Goal: Task Accomplishment & Management: Manage account settings

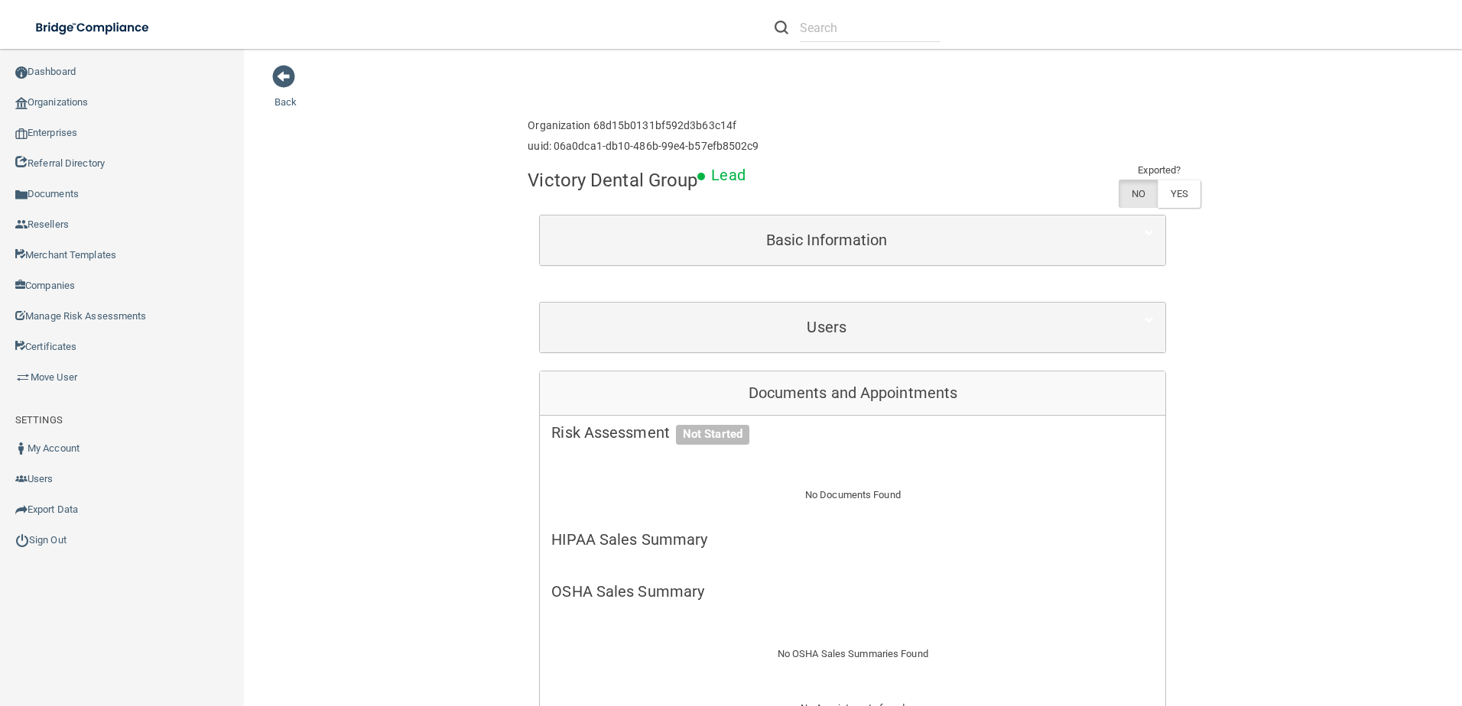
scroll to position [535, 0]
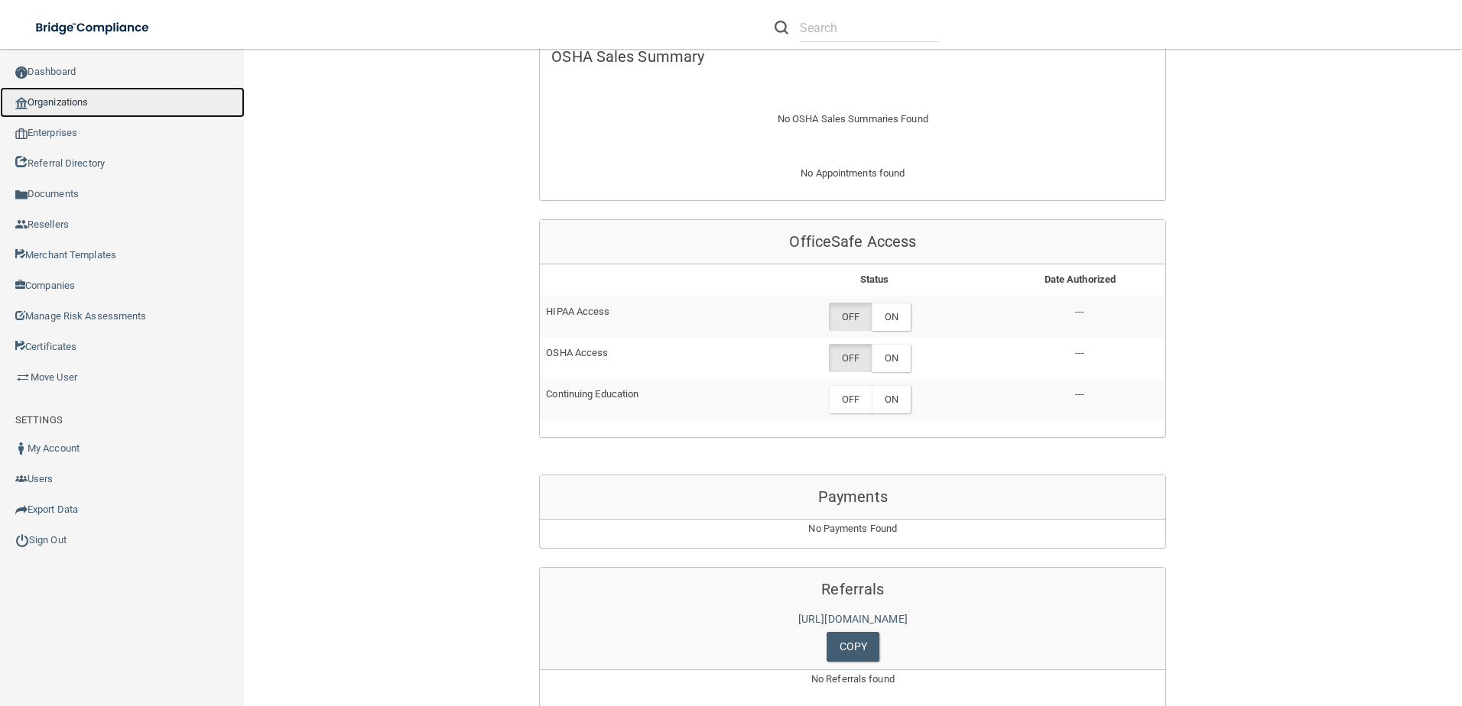
click at [72, 106] on link "Organizations" at bounding box center [122, 102] width 245 height 31
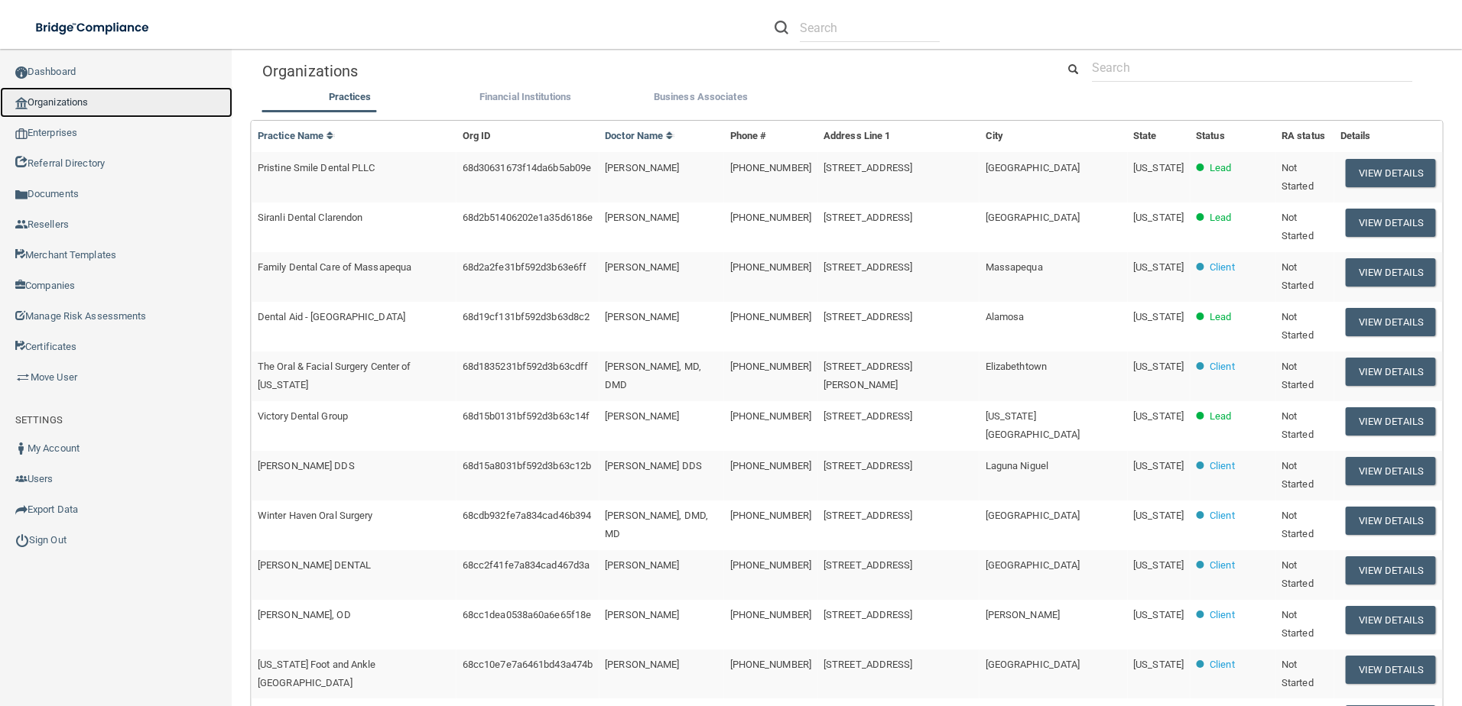
scroll to position [72, 0]
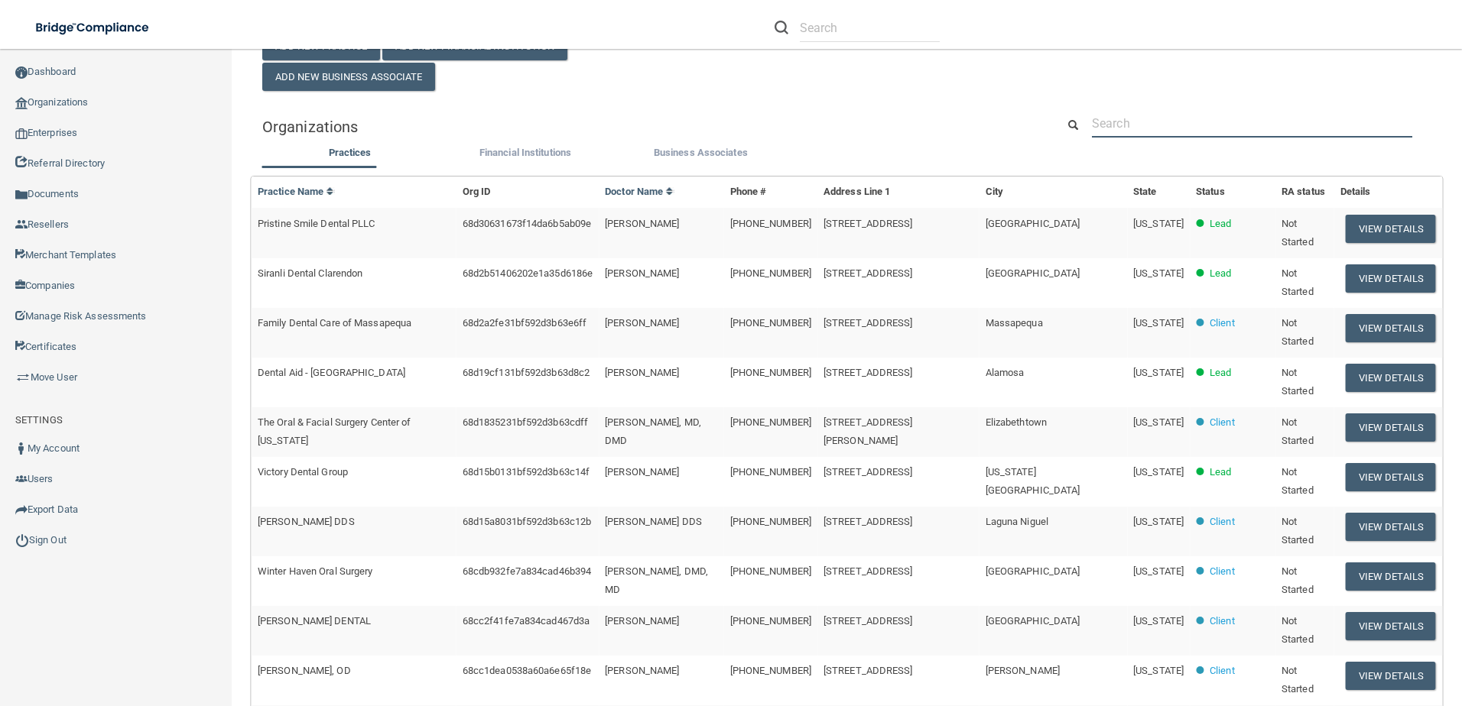
click at [1126, 127] on input "text" at bounding box center [1252, 123] width 320 height 28
paste input "Siranli Dental Clarendon"
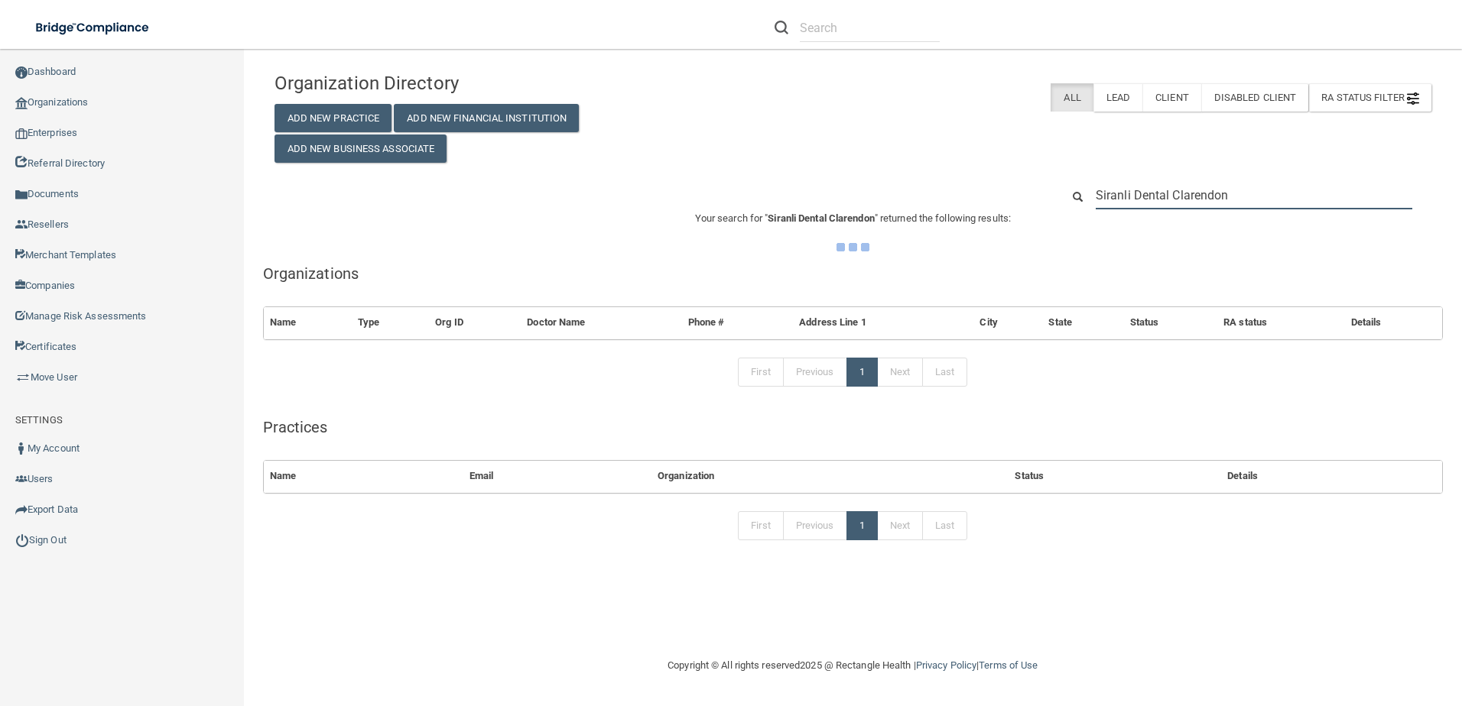
scroll to position [0, 0]
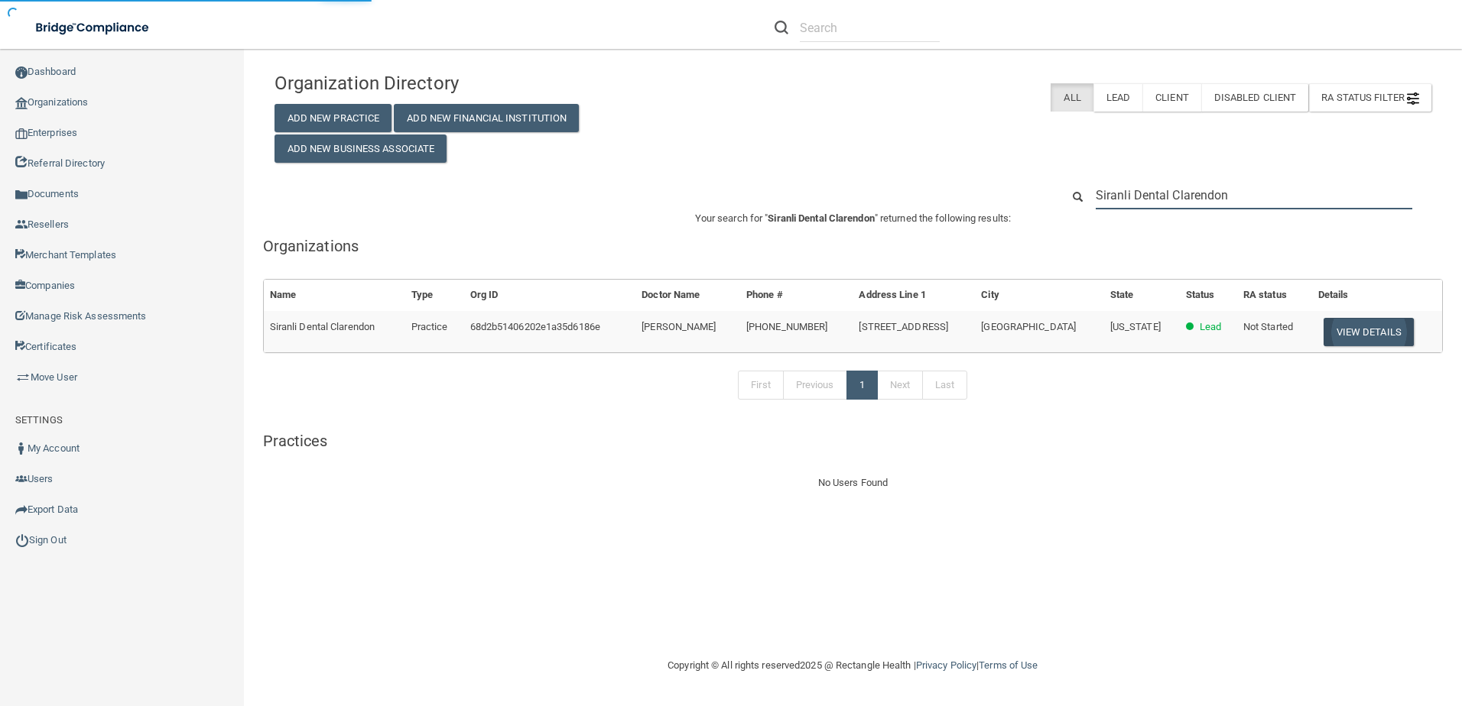
type input "Siranli Dental Clarendon"
click at [1358, 336] on button "View Details" at bounding box center [1368, 332] width 90 height 28
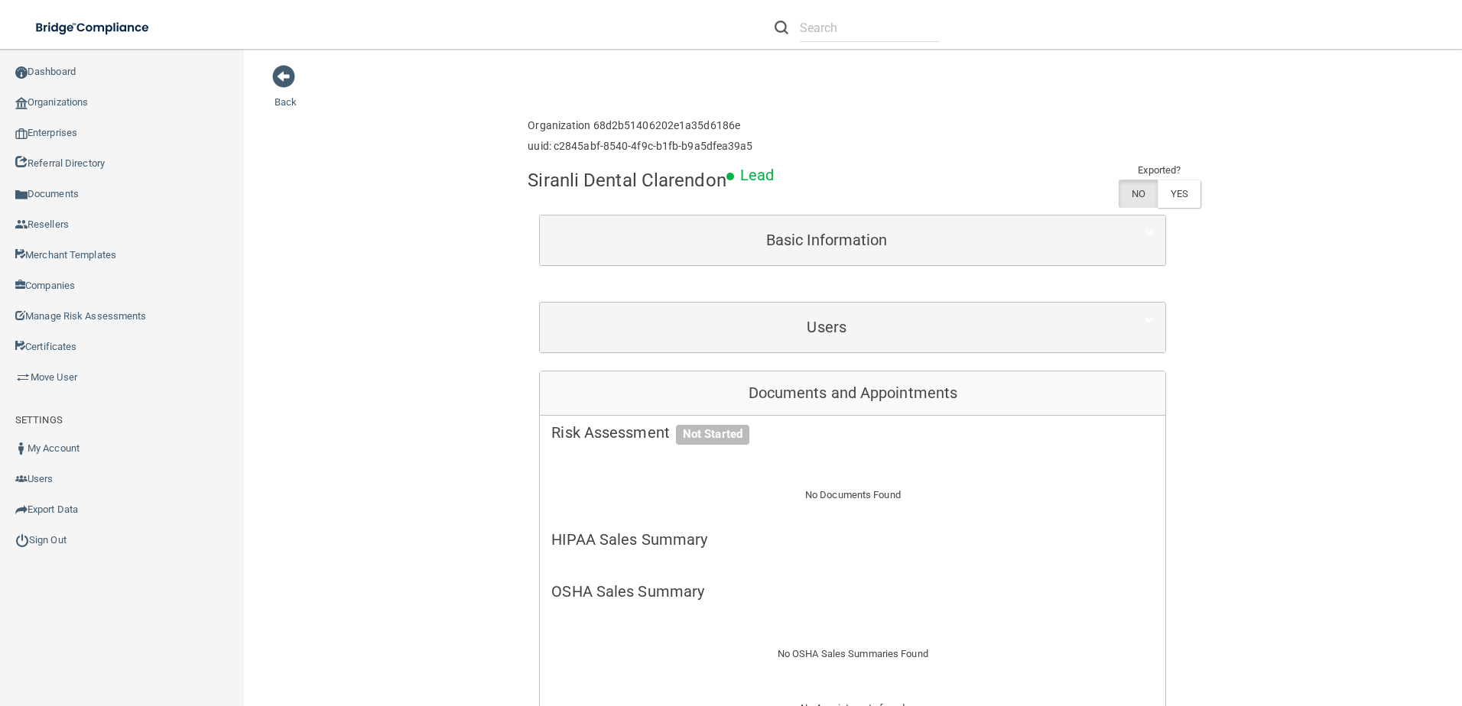
scroll to position [535, 0]
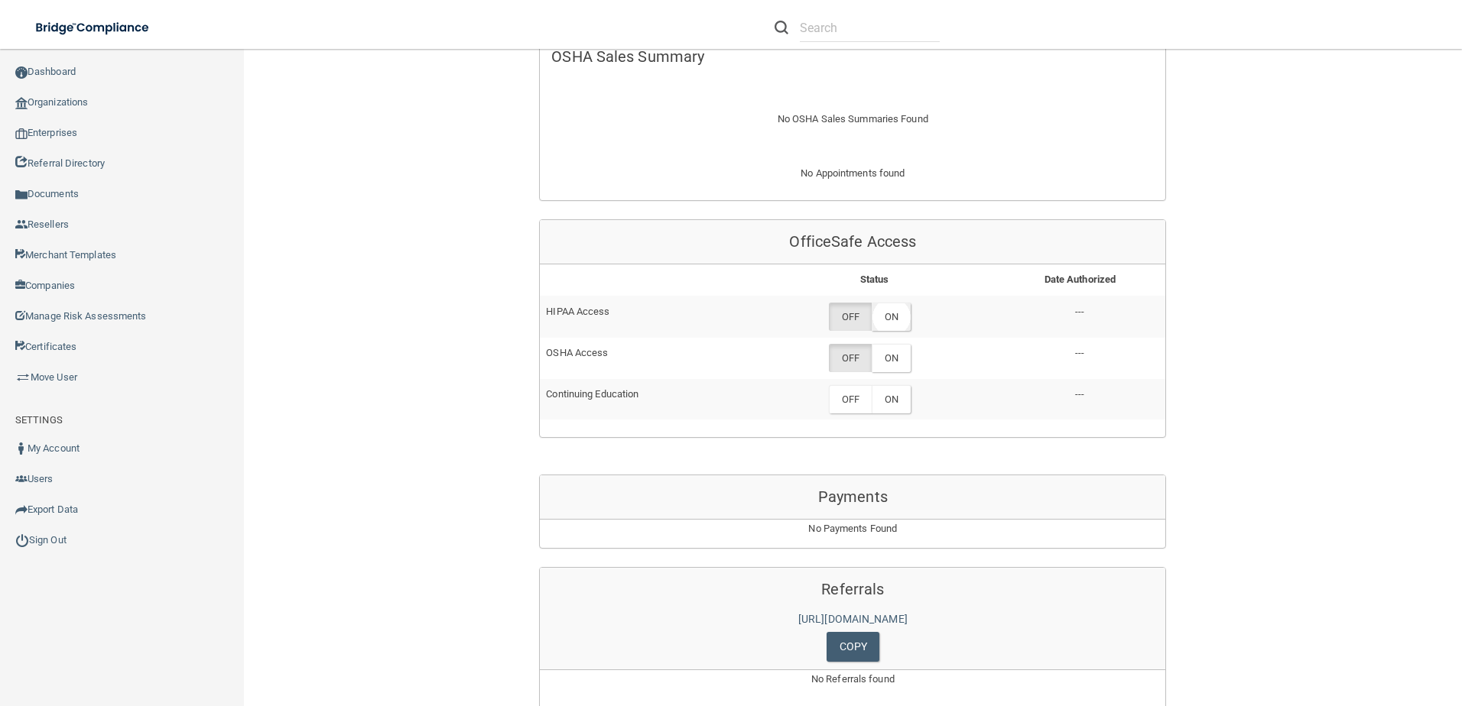
click at [897, 328] on label "ON" at bounding box center [890, 317] width 39 height 28
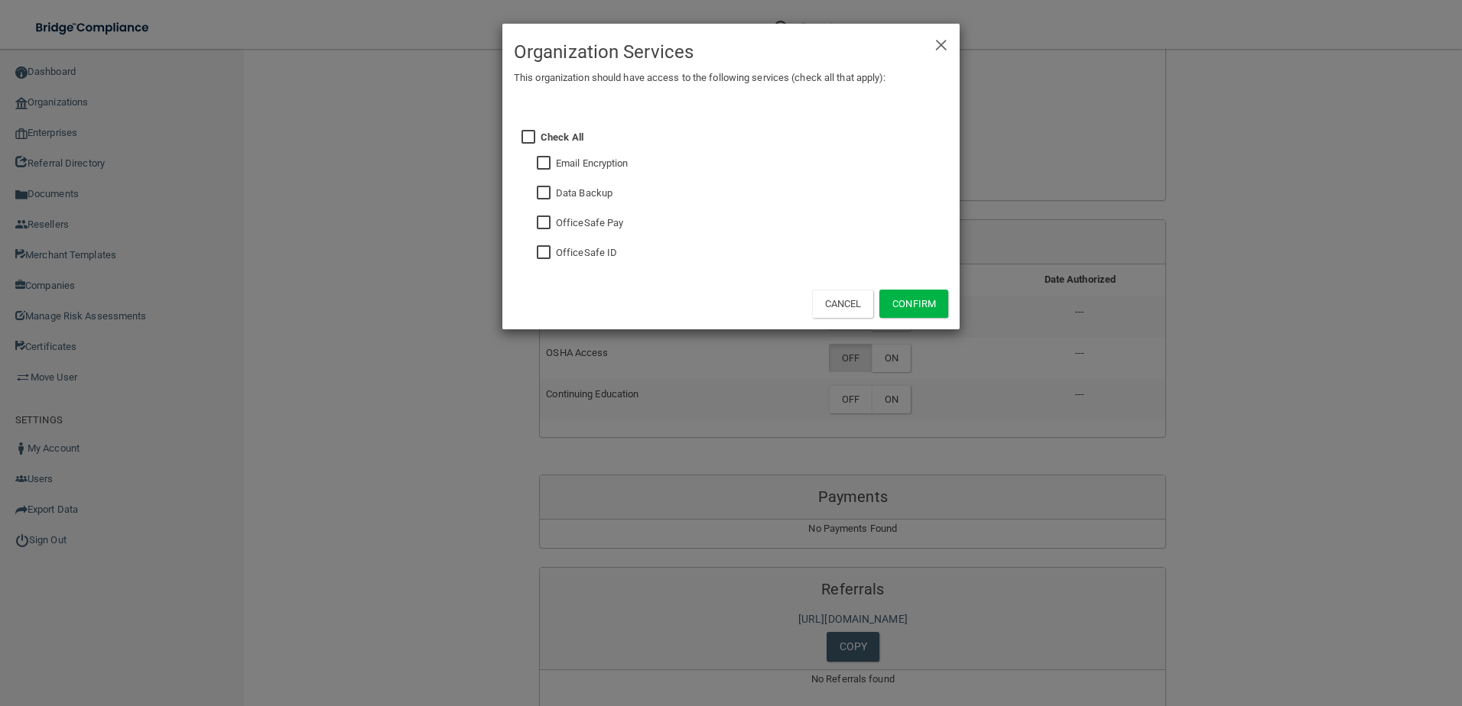
click at [552, 257] on input "checkbox" at bounding box center [546, 253] width 18 height 12
checkbox input "true"
click at [894, 296] on button "Confirm" at bounding box center [913, 304] width 69 height 28
click at [885, 368] on div "× Close Organization Services This organization should have access to the follo…" at bounding box center [731, 353] width 1462 height 706
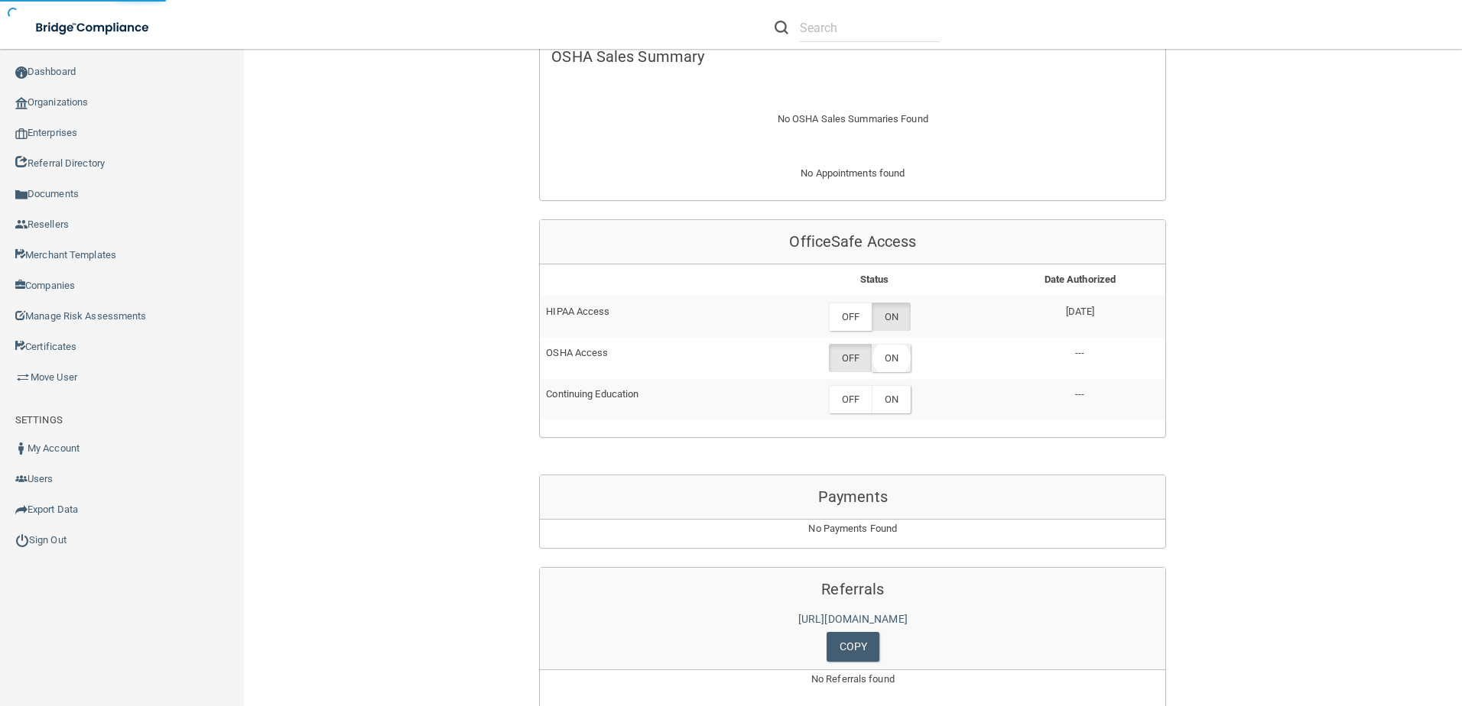
click at [885, 359] on label "ON" at bounding box center [890, 358] width 39 height 28
